Goal: Task Accomplishment & Management: Use online tool/utility

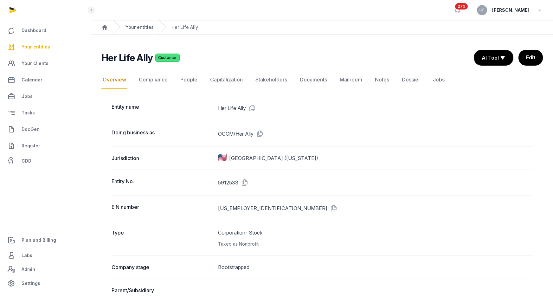
click at [147, 26] on link "Your entities" at bounding box center [139, 27] width 28 height 6
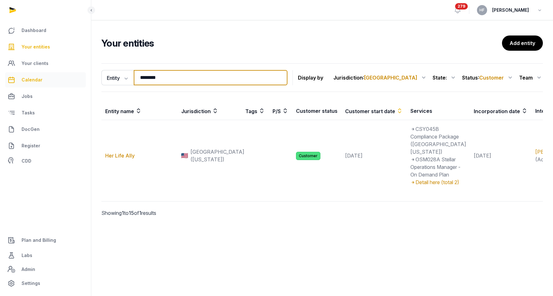
drag, startPoint x: 179, startPoint y: 79, endPoint x: 67, endPoint y: 74, distance: 111.7
click at [72, 74] on div "Dashboard Your entities Your clients Calendar Jobs Tasks DocGen Register CDD Pl…" at bounding box center [276, 148] width 553 height 296
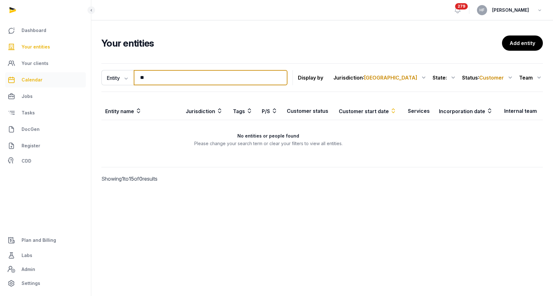
type input "*"
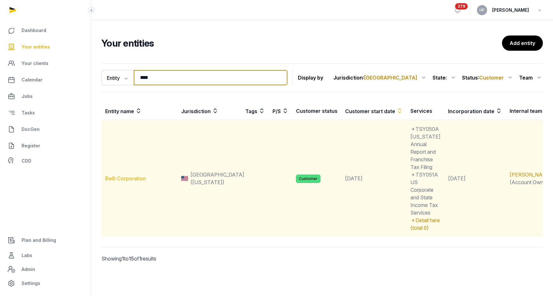
type input "****"
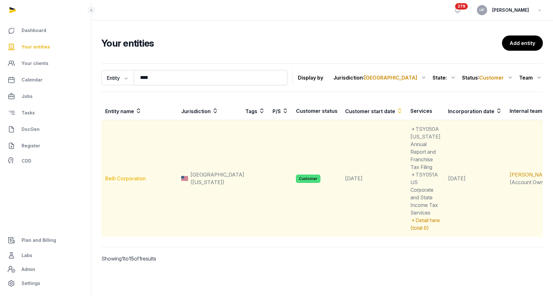
click at [136, 175] on link "Belli Corporation" at bounding box center [125, 178] width 41 height 6
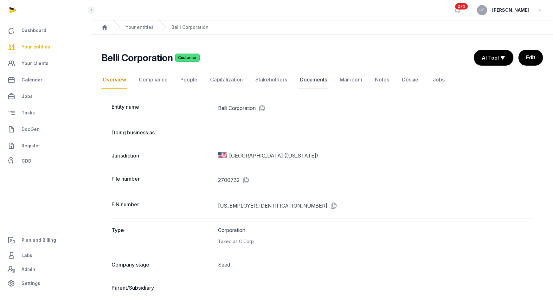
click at [320, 79] on link "Documents" at bounding box center [314, 80] width 30 height 18
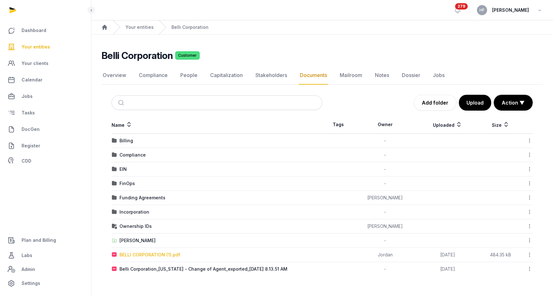
click at [165, 254] on div "BELLI CORPORATION (1).pdf" at bounding box center [149, 255] width 61 height 6
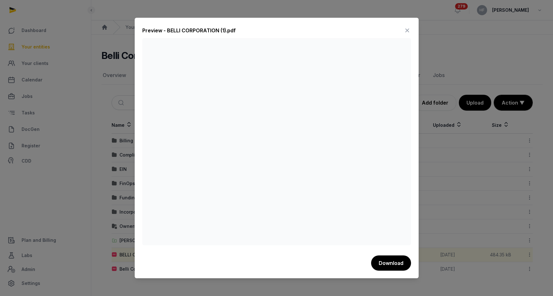
click at [406, 34] on icon at bounding box center [407, 30] width 8 height 10
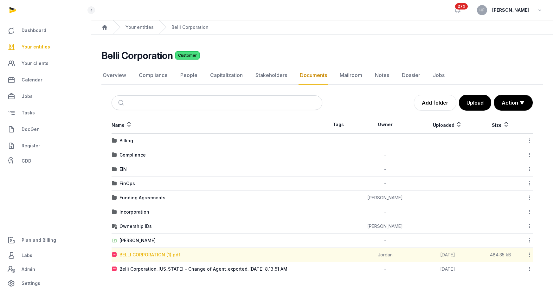
click at [165, 254] on div "BELLI CORPORATION (1).pdf" at bounding box center [149, 255] width 61 height 6
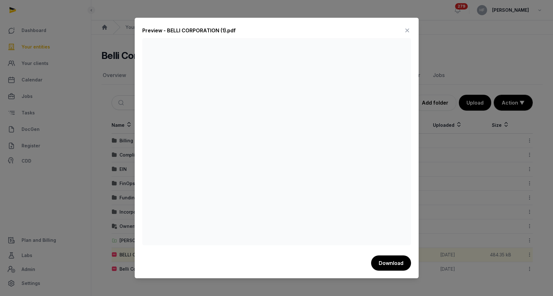
click at [408, 29] on icon at bounding box center [407, 30] width 8 height 10
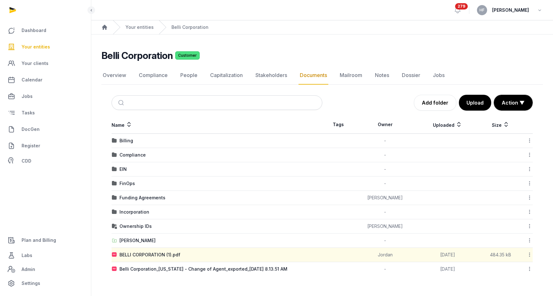
click at [530, 253] on icon at bounding box center [530, 254] width 6 height 7
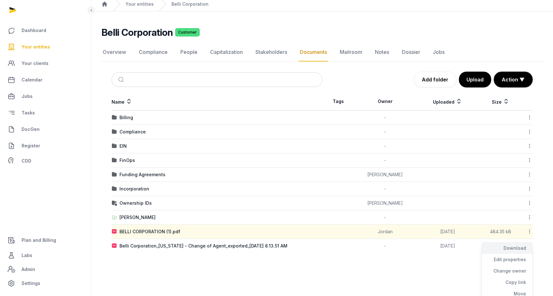
scroll to position [25, 0]
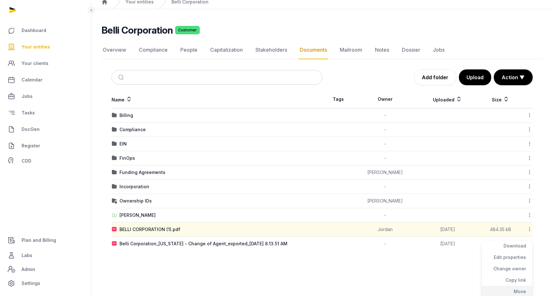
click at [518, 289] on div "Move" at bounding box center [507, 291] width 51 height 11
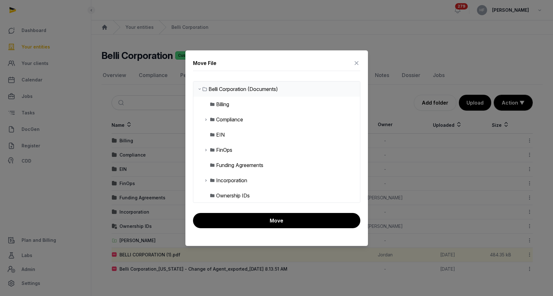
scroll to position [0, 0]
click at [230, 118] on div "Compliance" at bounding box center [229, 120] width 27 height 8
click at [207, 120] on icon at bounding box center [205, 120] width 5 height 8
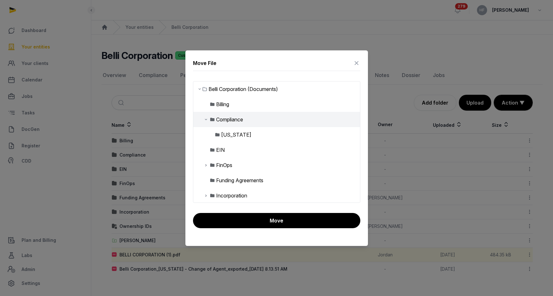
click at [232, 134] on div "[US_STATE]" at bounding box center [236, 135] width 30 height 8
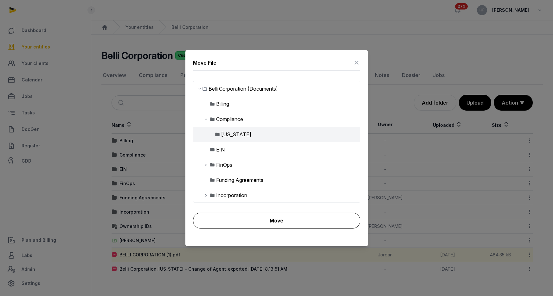
click at [291, 215] on button "Move" at bounding box center [276, 221] width 167 height 16
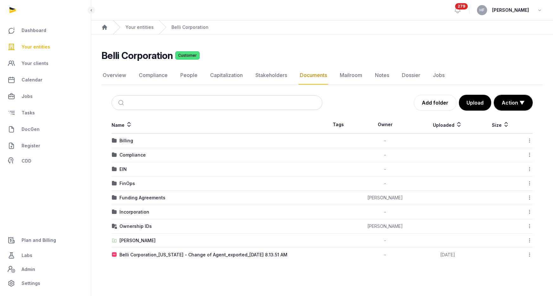
click at [530, 254] on icon at bounding box center [530, 254] width 6 height 7
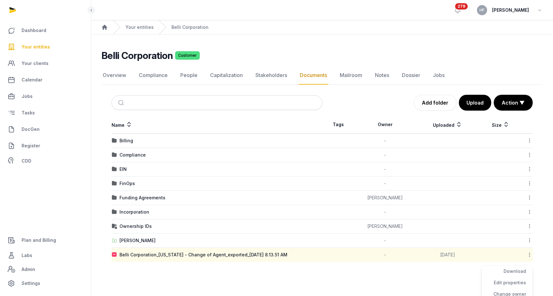
scroll to position [49, 0]
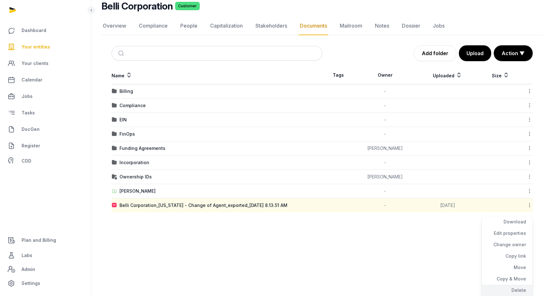
click at [521, 286] on div "Delete" at bounding box center [507, 290] width 51 height 11
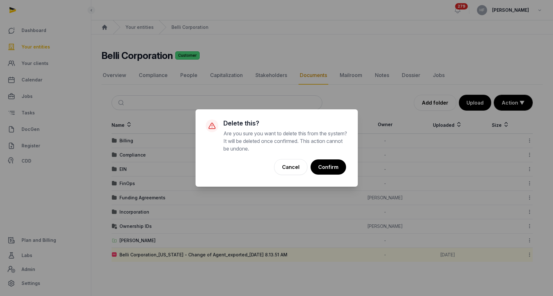
scroll to position [0, 0]
click at [337, 168] on button "Confirm" at bounding box center [328, 167] width 36 height 16
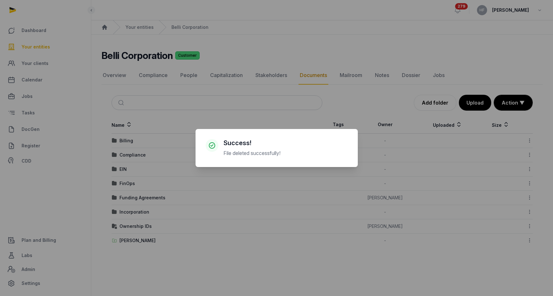
click at [132, 183] on div "× Success! File deleted successfully! Cancel No OK" at bounding box center [276, 148] width 553 height 296
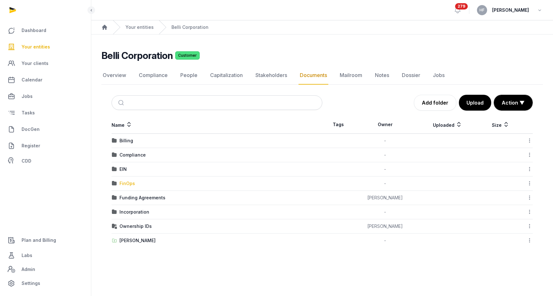
click at [128, 183] on div "FinOps" at bounding box center [127, 183] width 16 height 6
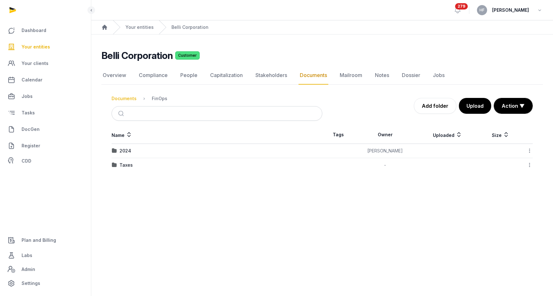
click at [128, 101] on div "Documents" at bounding box center [124, 98] width 25 height 6
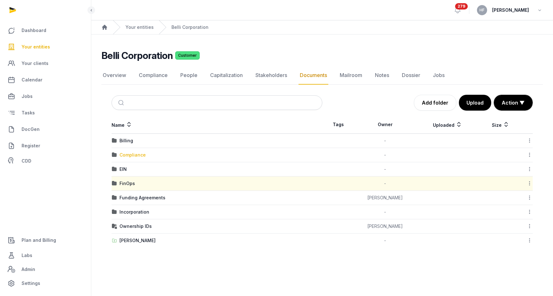
click at [136, 156] on div "Compliance" at bounding box center [132, 155] width 26 height 6
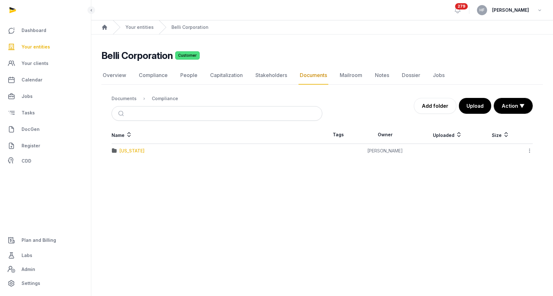
click at [135, 148] on div "[US_STATE]" at bounding box center [131, 151] width 25 height 6
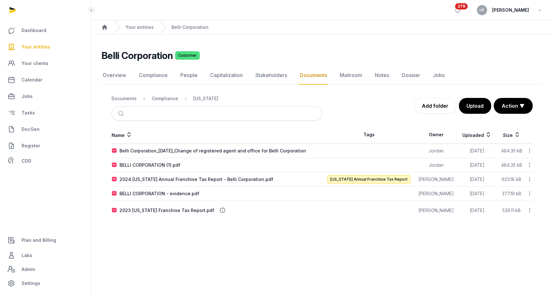
click at [530, 165] on icon at bounding box center [530, 165] width 6 height 7
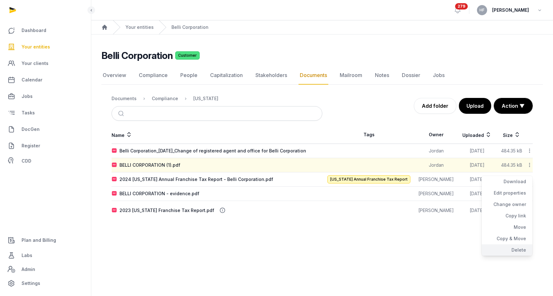
click at [519, 250] on div "Delete" at bounding box center [507, 249] width 51 height 11
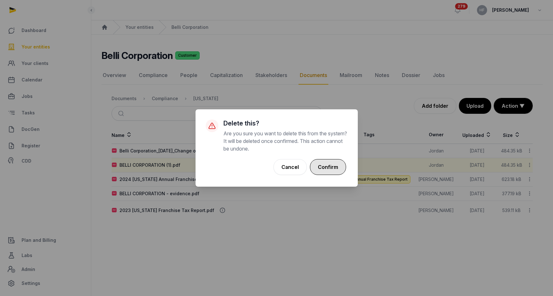
click at [325, 164] on button "Confirm" at bounding box center [328, 167] width 36 height 16
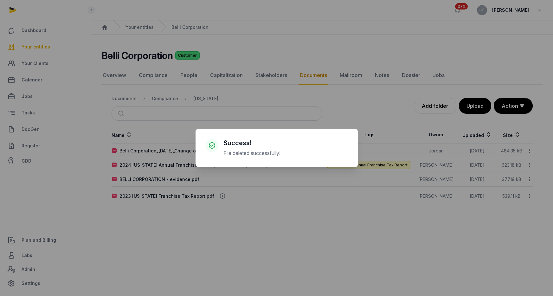
click at [128, 96] on div "× Success! File deleted successfully! Cancel No OK" at bounding box center [276, 148] width 553 height 296
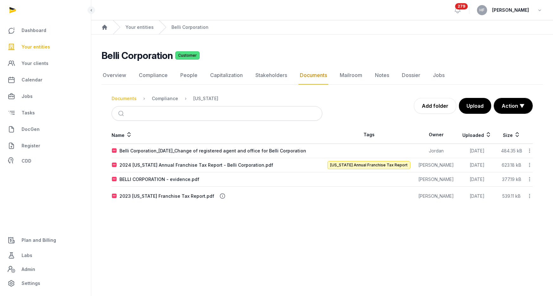
click at [127, 98] on div "Documents" at bounding box center [124, 98] width 25 height 6
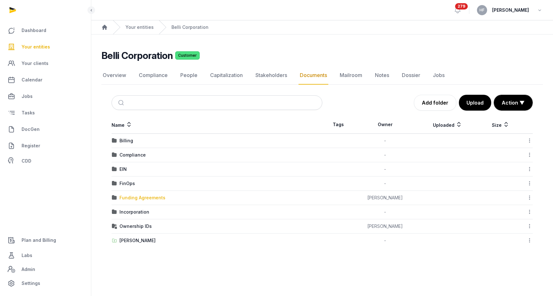
click at [157, 196] on div "Funding Agreements" at bounding box center [142, 198] width 46 height 6
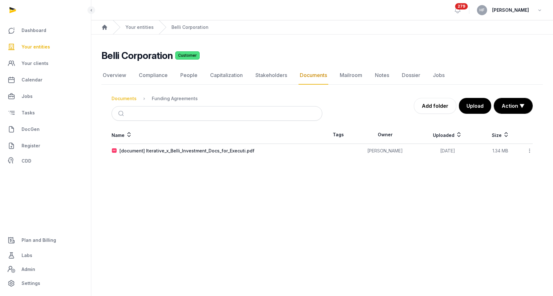
click at [131, 98] on div "Documents" at bounding box center [124, 98] width 25 height 6
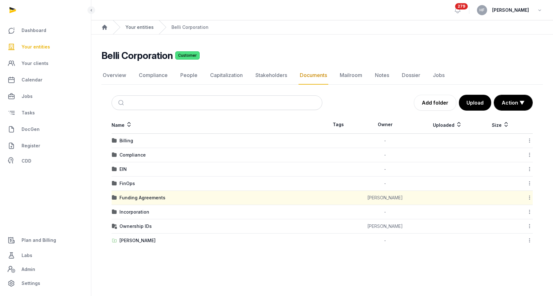
click at [135, 27] on link "Your entities" at bounding box center [139, 27] width 28 height 6
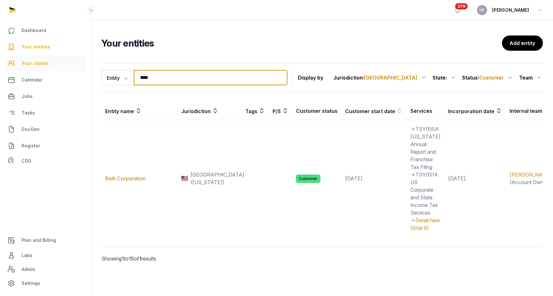
drag, startPoint x: 162, startPoint y: 82, endPoint x: 79, endPoint y: 70, distance: 83.9
click at [81, 70] on div "Dashboard Your entities Your clients Calendar Jobs Tasks DocGen Register CDD Pl…" at bounding box center [276, 148] width 553 height 296
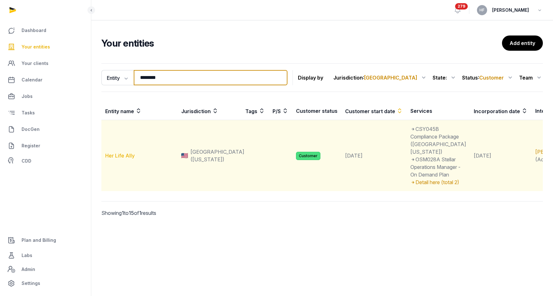
type input "********"
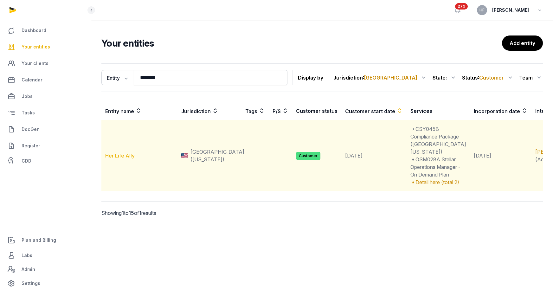
click at [130, 159] on link "Her Life Ally" at bounding box center [119, 155] width 29 height 6
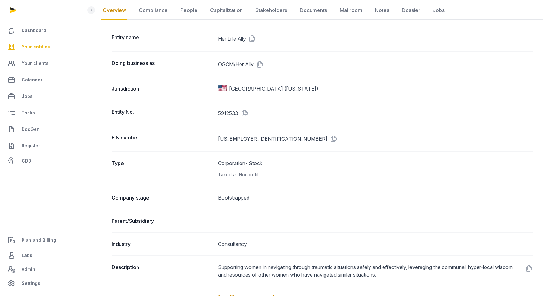
scroll to position [65, 0]
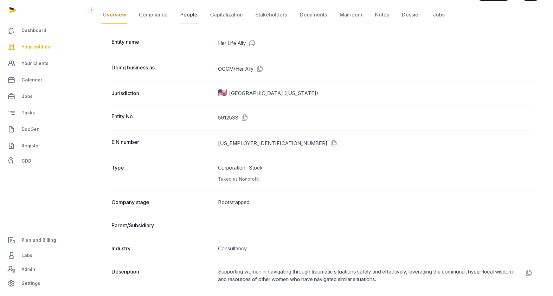
click at [182, 11] on link "People" at bounding box center [189, 15] width 20 height 18
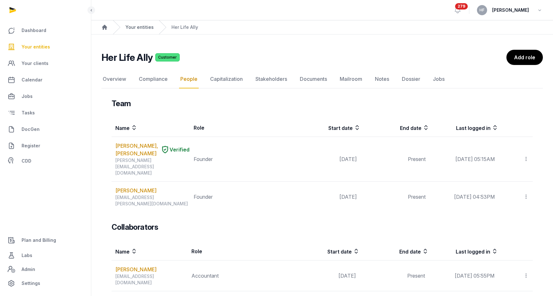
click at [145, 29] on link "Your entities" at bounding box center [139, 27] width 28 height 6
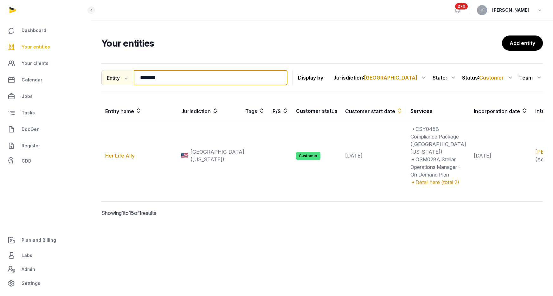
drag, startPoint x: 162, startPoint y: 78, endPoint x: 108, endPoint y: 77, distance: 53.9
click at [111, 77] on div "Entity Entity People Tags Services ******** Search" at bounding box center [194, 77] width 186 height 15
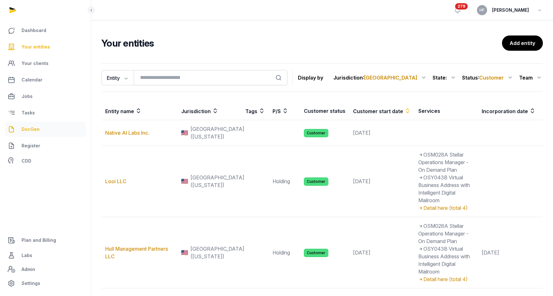
click at [28, 129] on span "DocGen" at bounding box center [31, 129] width 18 height 8
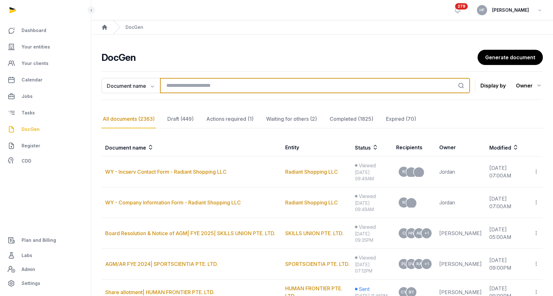
click at [195, 82] on input "search" at bounding box center [315, 85] width 310 height 15
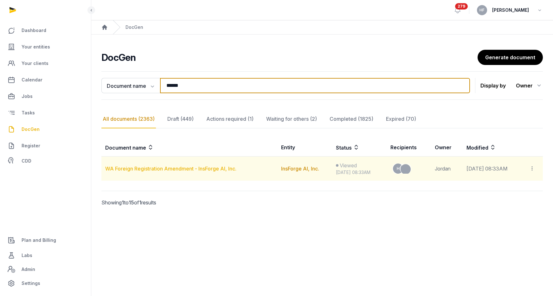
type input "******"
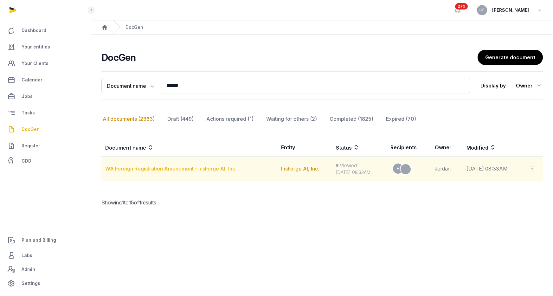
click at [206, 168] on link "WA Foreign Registration Amendment - InsForge AI, Inc." at bounding box center [170, 168] width 131 height 6
